Goal: Information Seeking & Learning: Learn about a topic

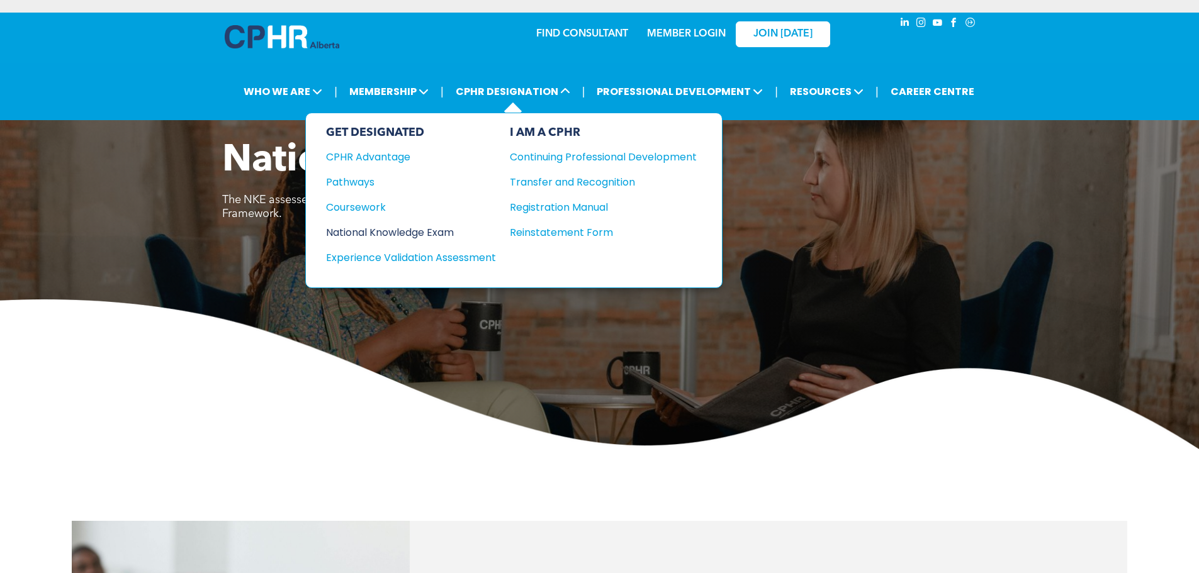
click at [417, 228] on div "National Knowledge Exam" at bounding box center [402, 233] width 153 height 16
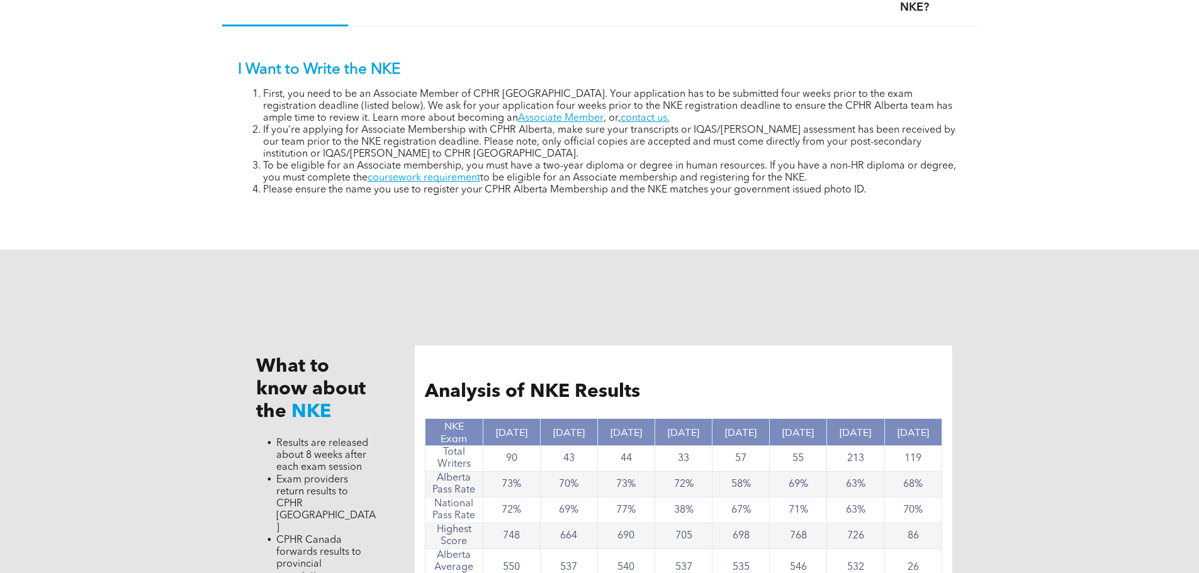
scroll to position [978, 0]
click at [431, 179] on link "coursework requirement" at bounding box center [424, 179] width 113 height 10
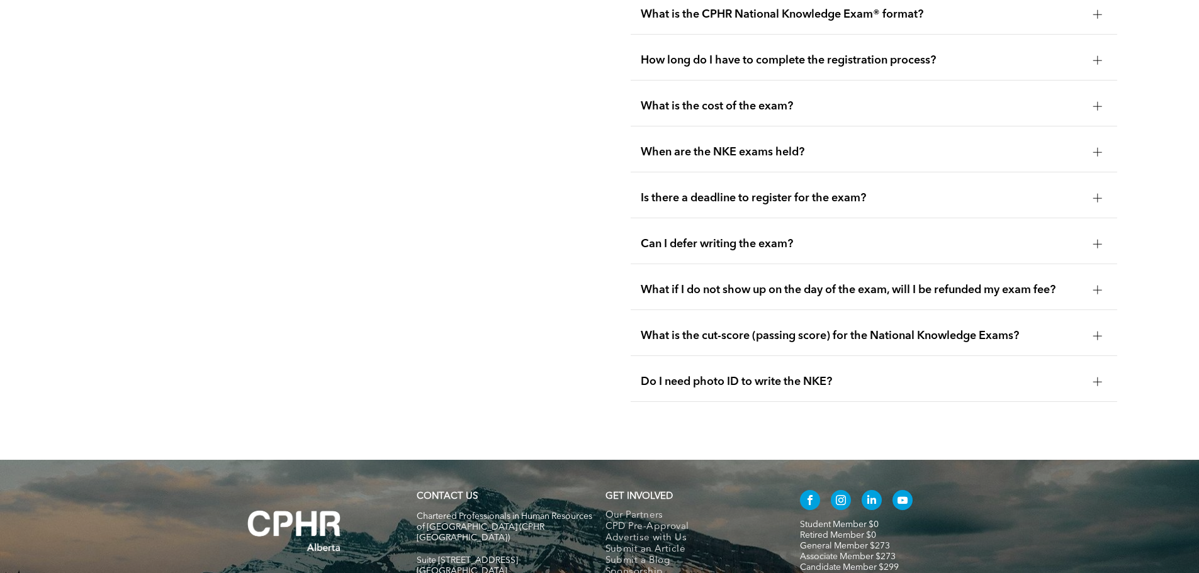
scroll to position [1838, 0]
click at [1094, 377] on div at bounding box center [1097, 381] width 9 height 9
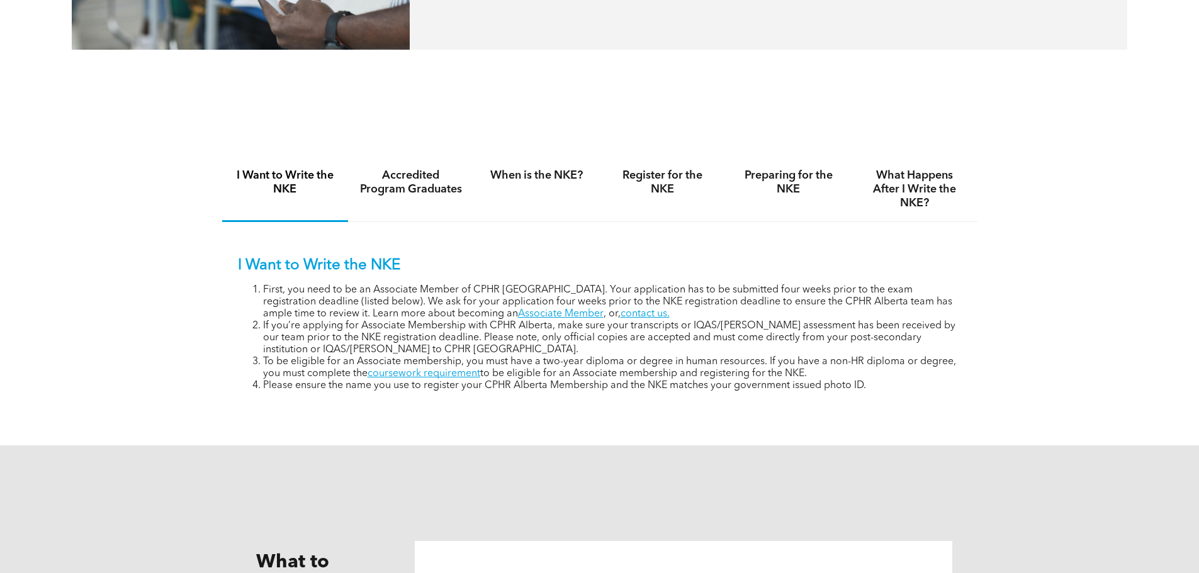
scroll to position [783, 0]
click at [777, 182] on h4 "Preparing for the NKE" at bounding box center [788, 182] width 103 height 28
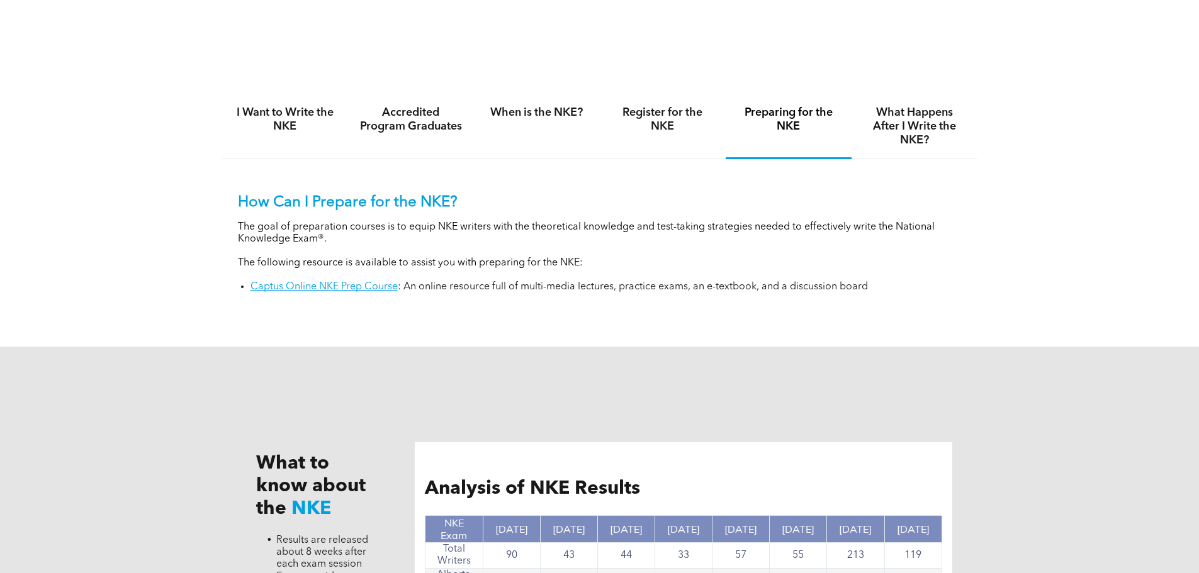
scroll to position [846, 0]
click at [360, 286] on link "Captus Online NKE Prep Course" at bounding box center [323, 286] width 147 height 10
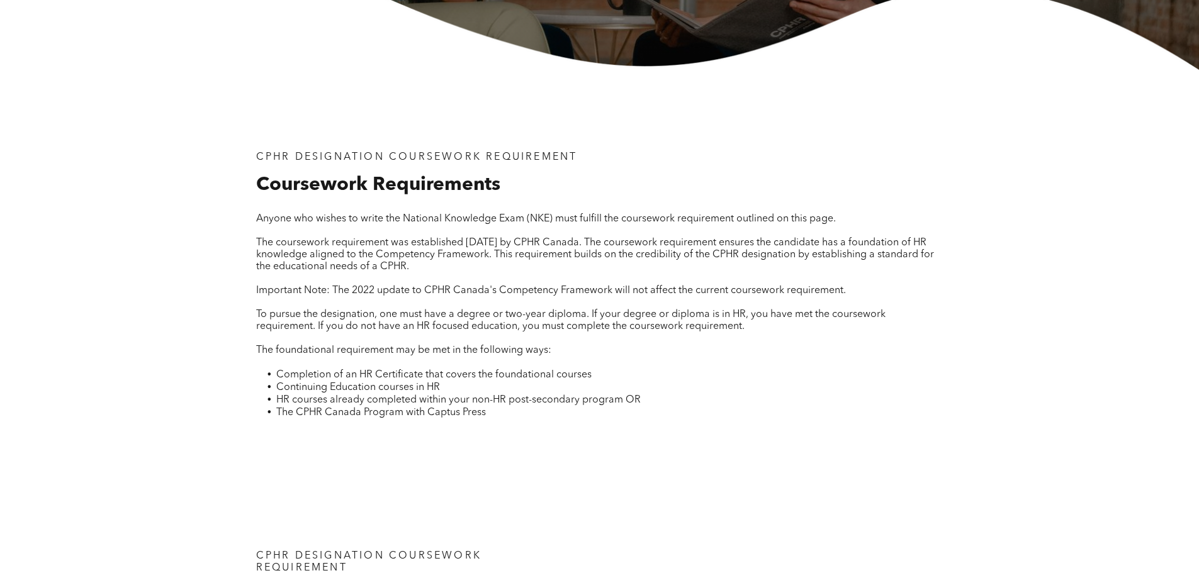
scroll to position [408, 0]
